Goal: Task Accomplishment & Management: Complete application form

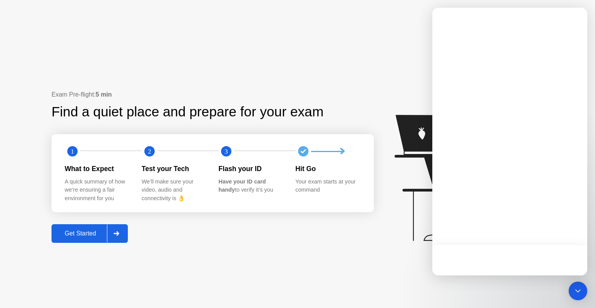
click at [78, 235] on div "Get Started" at bounding box center [80, 233] width 53 height 7
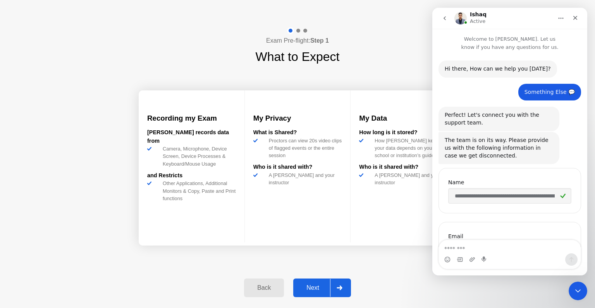
click at [301, 285] on div "Next" at bounding box center [313, 287] width 34 height 7
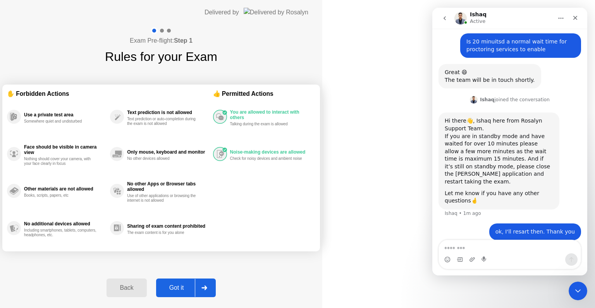
scroll to position [278, 0]
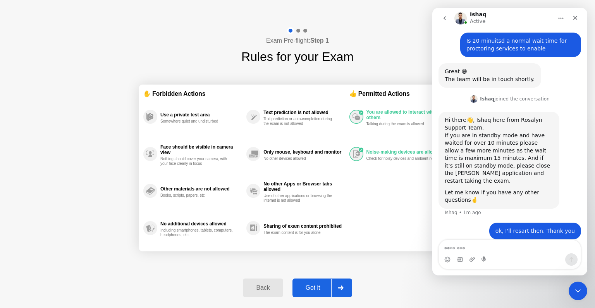
click at [307, 282] on button "Got it" at bounding box center [322, 287] width 60 height 19
select select "**********"
select select "*******"
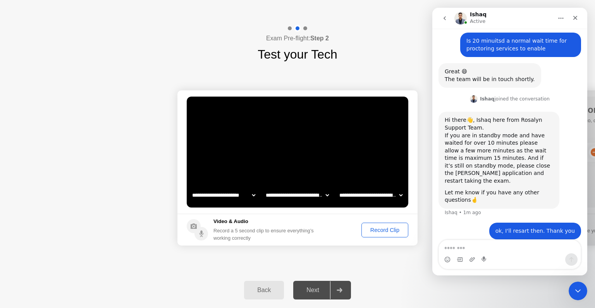
click at [364, 223] on button "Record Clip" at bounding box center [384, 229] width 47 height 15
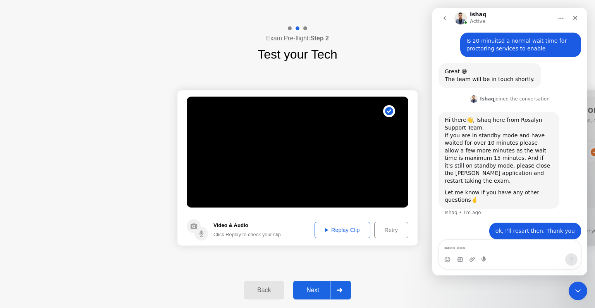
click at [353, 227] on div "Replay Clip" at bounding box center [342, 230] width 50 height 6
click at [343, 285] on div at bounding box center [339, 290] width 19 height 18
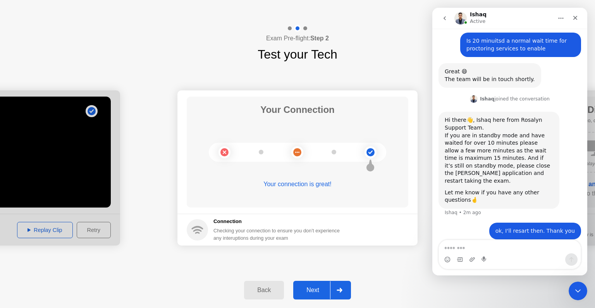
click at [299, 293] on div "Next" at bounding box center [313, 289] width 34 height 7
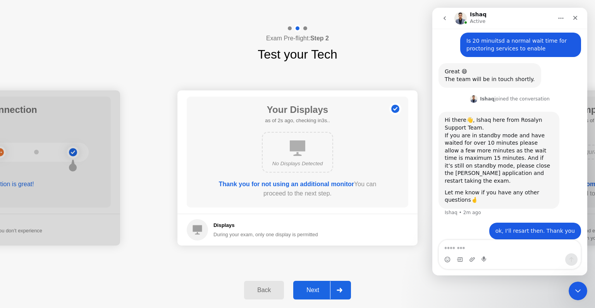
click at [309, 290] on div "Next" at bounding box center [313, 289] width 34 height 7
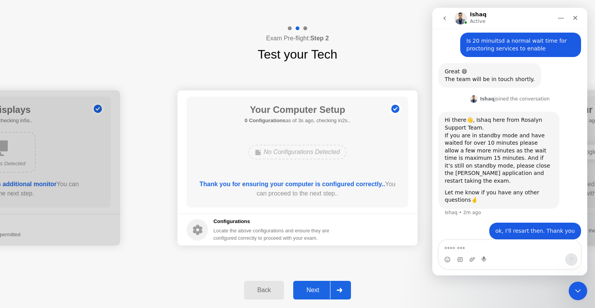
click at [318, 293] on div "Next" at bounding box center [313, 289] width 34 height 7
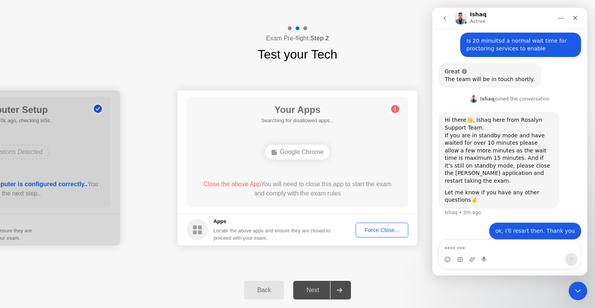
click at [263, 290] on div "Back" at bounding box center [263, 289] width 35 height 7
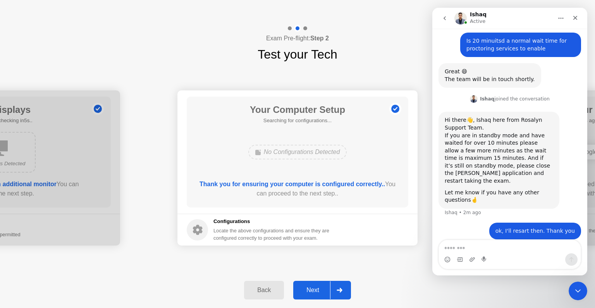
click at [309, 289] on div "Next" at bounding box center [313, 289] width 34 height 7
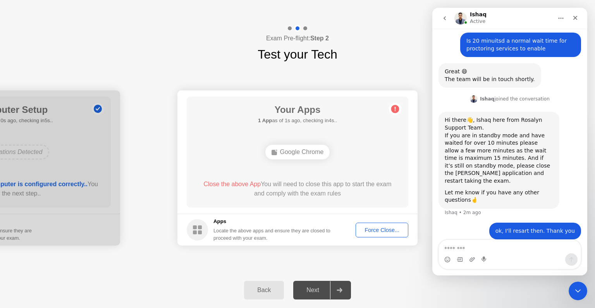
click at [379, 227] on div "Force Close..." at bounding box center [381, 230] width 47 height 6
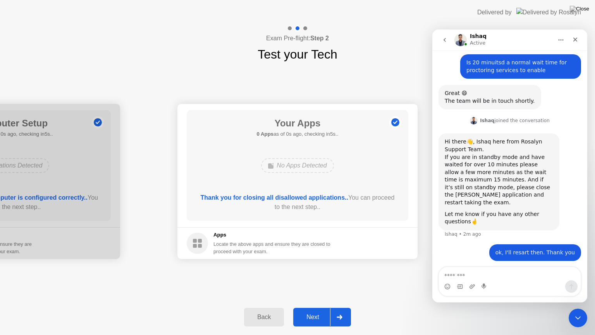
scroll to position [273, 0]
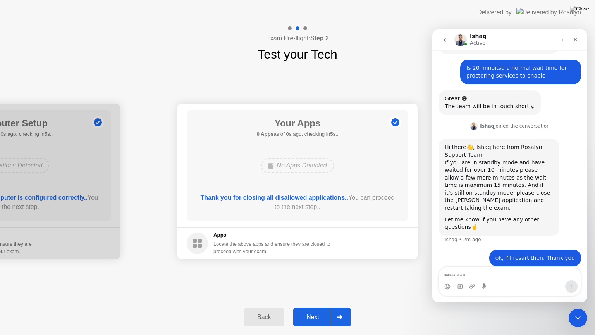
click at [316, 307] on div "Next" at bounding box center [313, 316] width 34 height 7
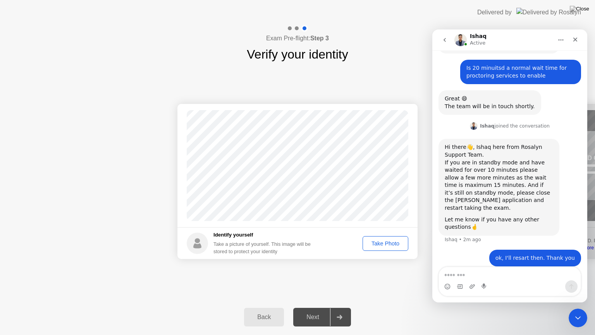
click at [376, 246] on div "Take Photo" at bounding box center [385, 243] width 40 height 6
click at [310, 307] on div "Next" at bounding box center [313, 316] width 34 height 7
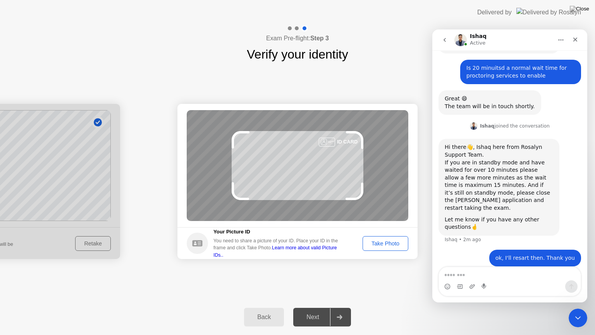
click at [309, 307] on div "Next" at bounding box center [313, 316] width 34 height 7
click at [381, 243] on div "Take Photo" at bounding box center [385, 243] width 40 height 6
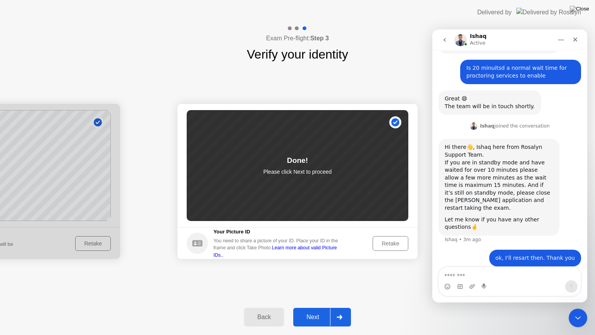
click at [305, 307] on div "Next" at bounding box center [313, 316] width 34 height 7
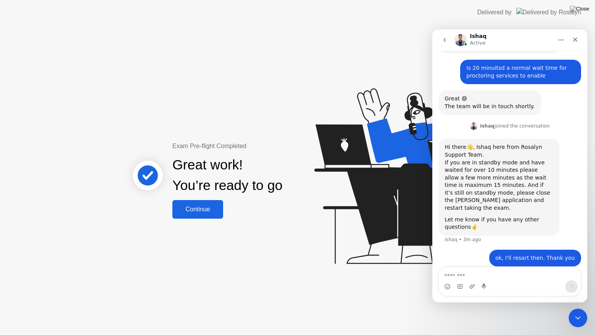
click at [192, 208] on div "Continue" at bounding box center [198, 209] width 46 height 7
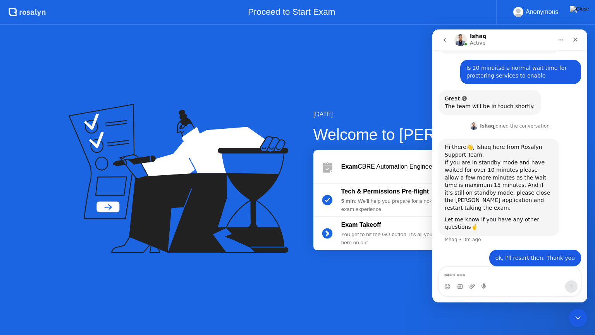
click at [289, 134] on div "[DATE] Welcome to [PERSON_NAME] Exam CBRE Automation Engineer Assessment Test (…" at bounding box center [408, 180] width 238 height 140
click at [575, 307] on html at bounding box center [576, 316] width 19 height 19
click at [574, 307] on icon "Close Intercom Messenger" at bounding box center [576, 316] width 9 height 9
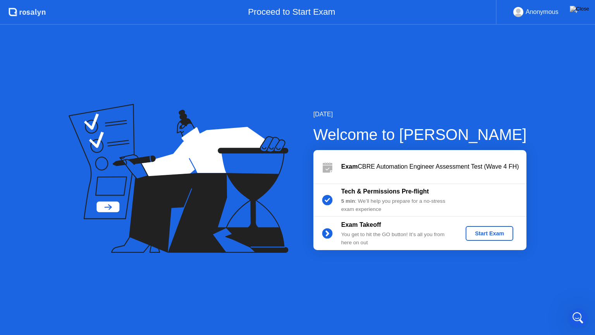
click at [488, 230] on div "Start Exam" at bounding box center [489, 233] width 41 height 6
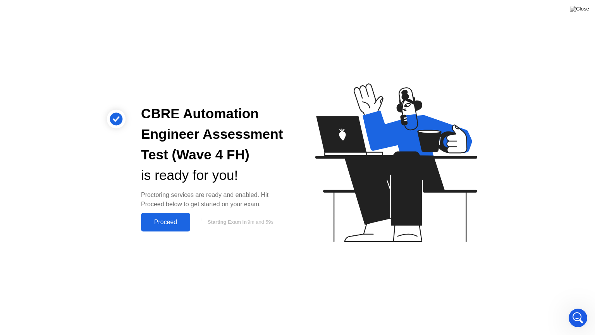
click at [180, 221] on div "Proceed" at bounding box center [165, 221] width 45 height 7
